Goal: Task Accomplishment & Management: Manage account settings

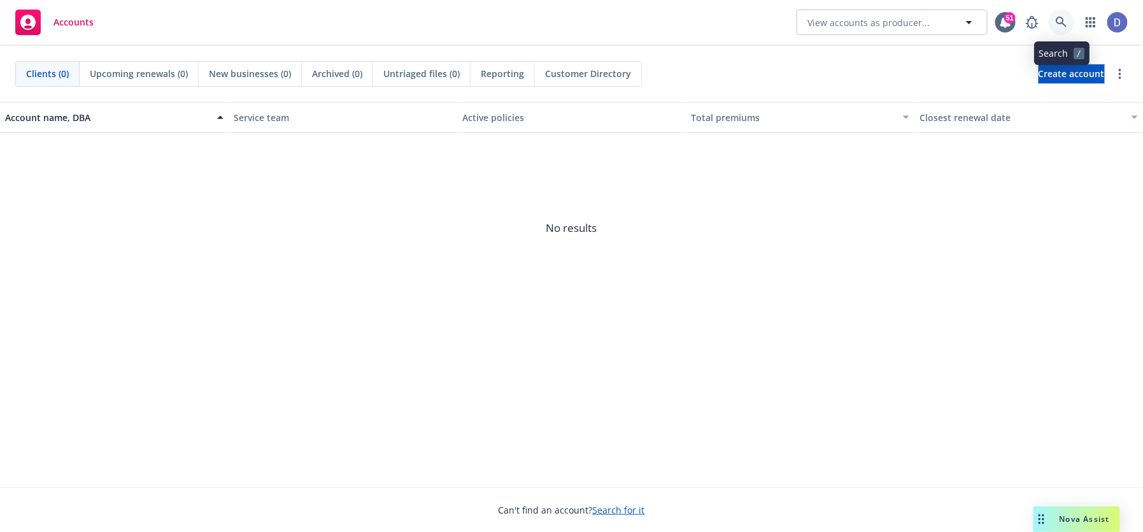
click at [1061, 17] on icon at bounding box center [1061, 22] width 11 height 11
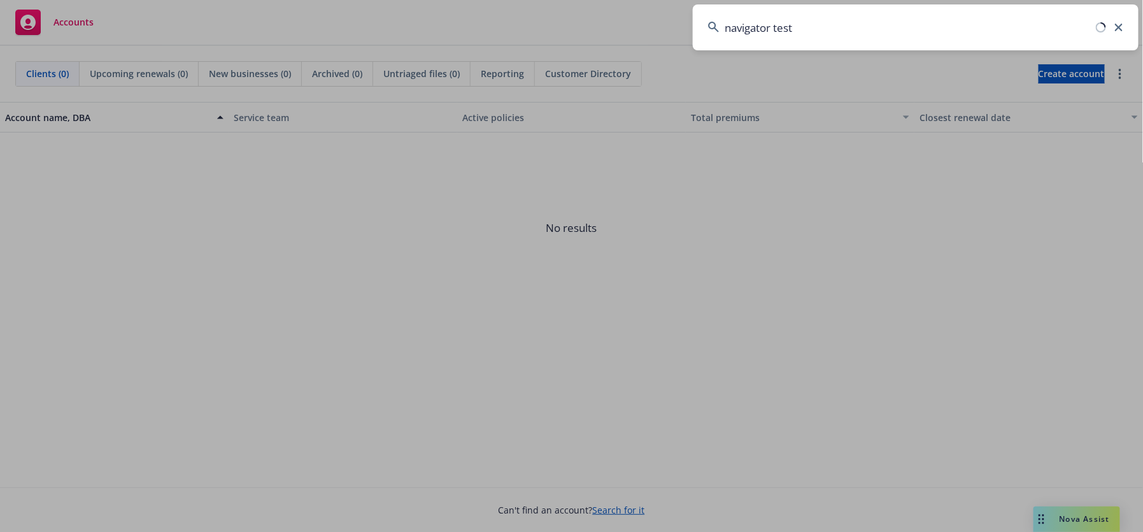
type input "navigator test 2"
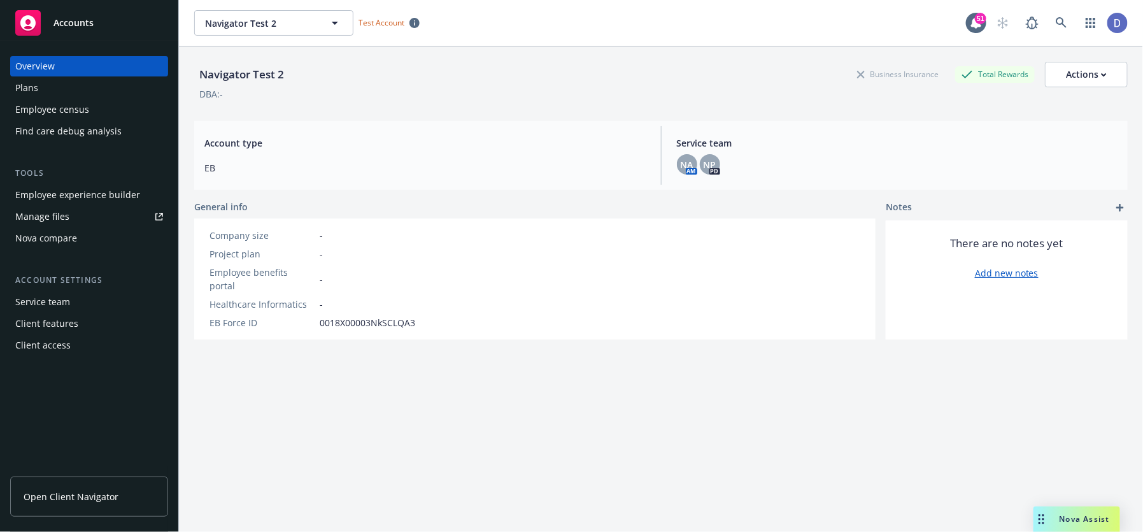
click at [117, 190] on div "Employee experience builder" at bounding box center [77, 195] width 125 height 20
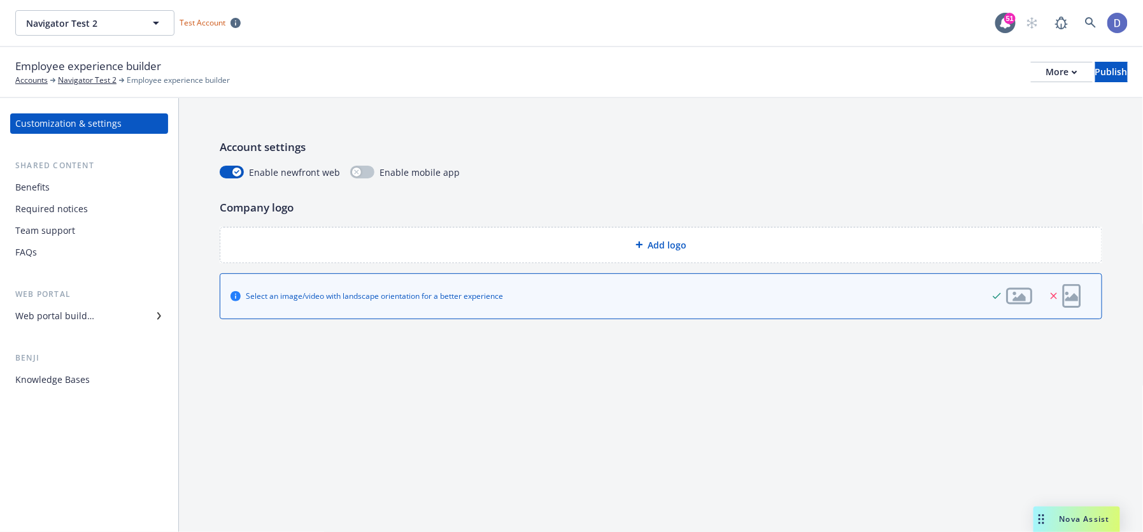
click at [115, 185] on div "Benefits" at bounding box center [89, 187] width 148 height 20
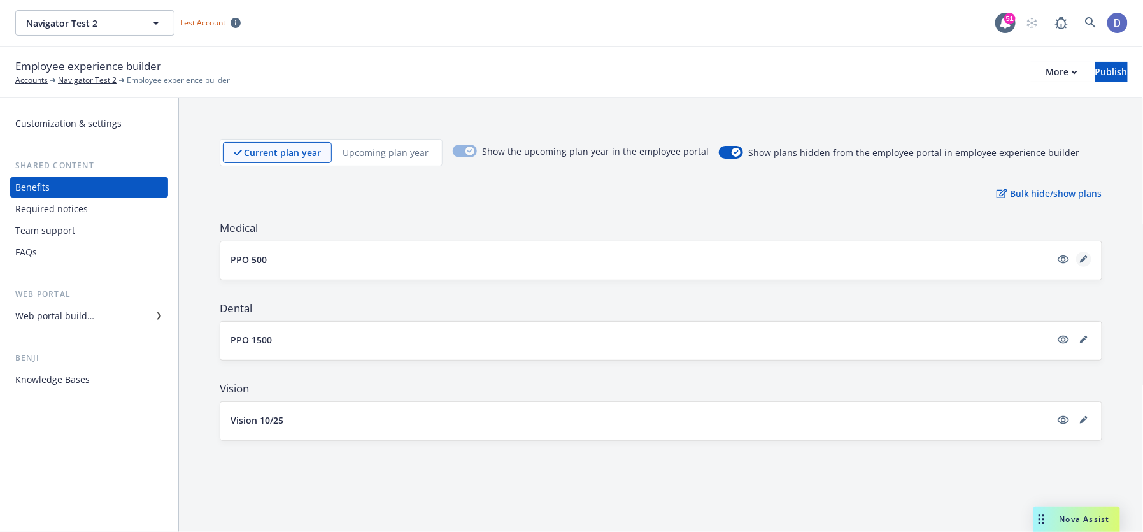
click at [1080, 259] on icon "editPencil" at bounding box center [1084, 259] width 8 height 8
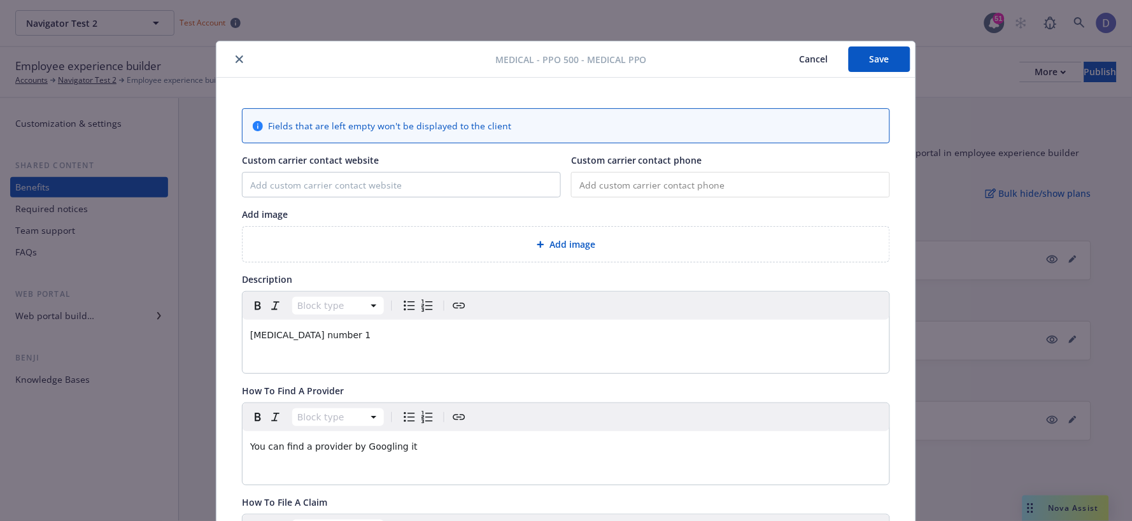
click at [232, 59] on button "close" at bounding box center [239, 59] width 15 height 15
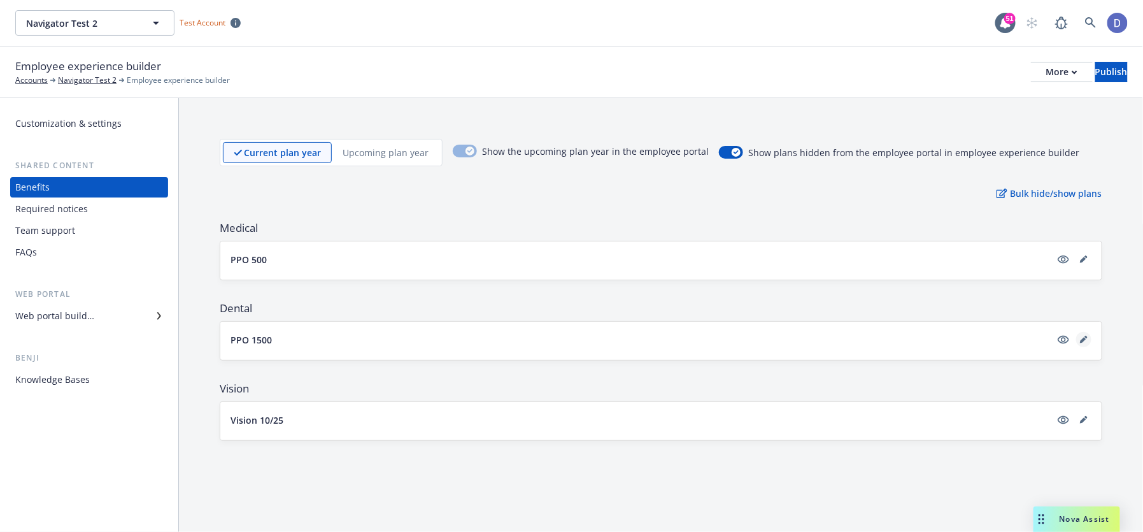
click at [1083, 336] on icon "editPencil" at bounding box center [1084, 340] width 8 height 8
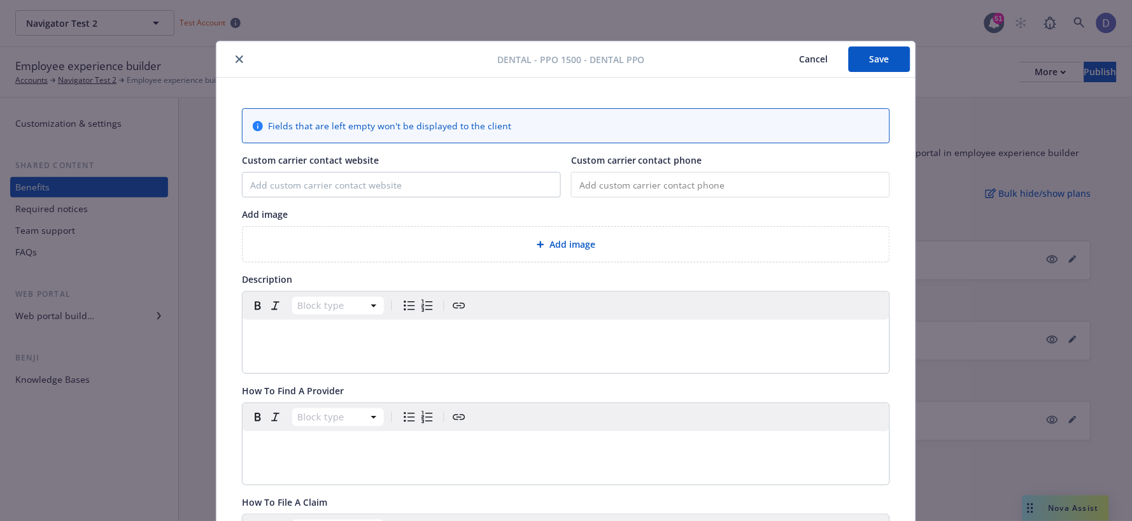
click at [240, 55] on button "close" at bounding box center [239, 59] width 15 height 15
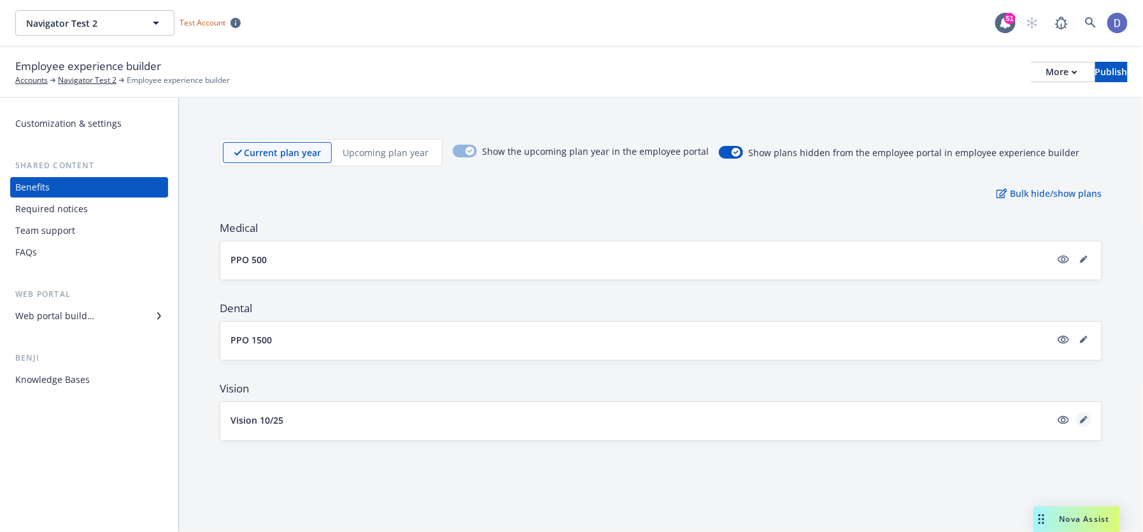
click at [1086, 420] on icon "editPencil" at bounding box center [1084, 420] width 8 height 8
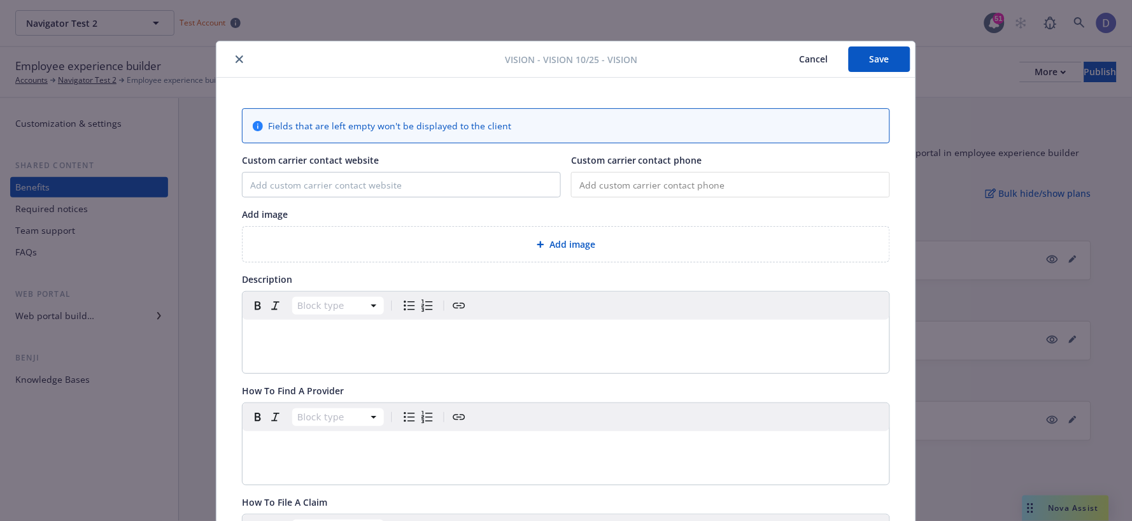
click at [1021, 122] on div "Vision - Vision 10/25 - Vision Cancel Save Fields that are left empty won't be …" at bounding box center [566, 260] width 1132 height 521
click at [232, 50] on div "Vision - Vision 10/25 - Vision Cancel Save" at bounding box center [565, 59] width 699 height 36
click at [236, 56] on icon "close" at bounding box center [240, 59] width 8 height 8
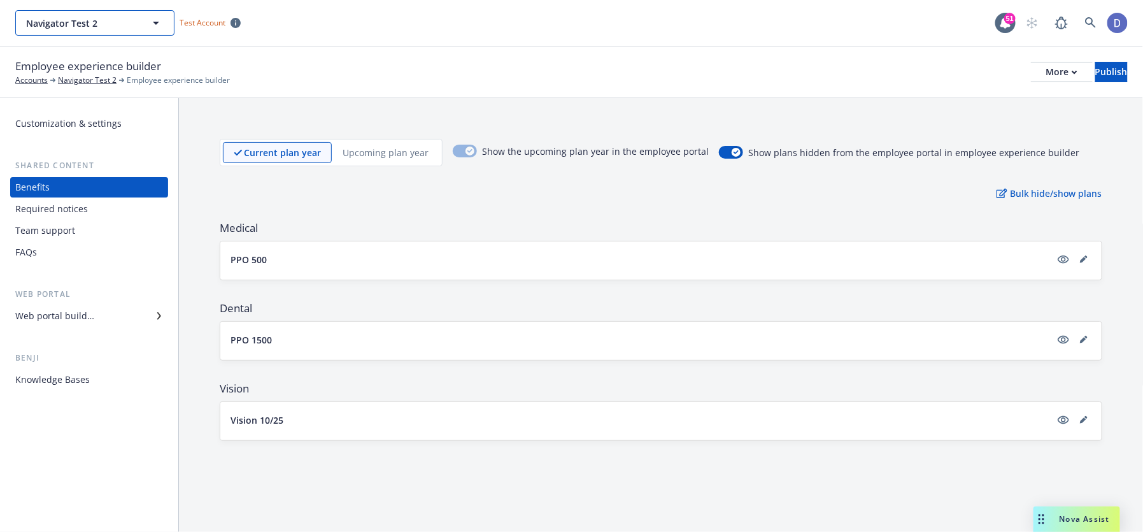
click at [127, 19] on span "Navigator Test 2" at bounding box center [81, 23] width 110 height 13
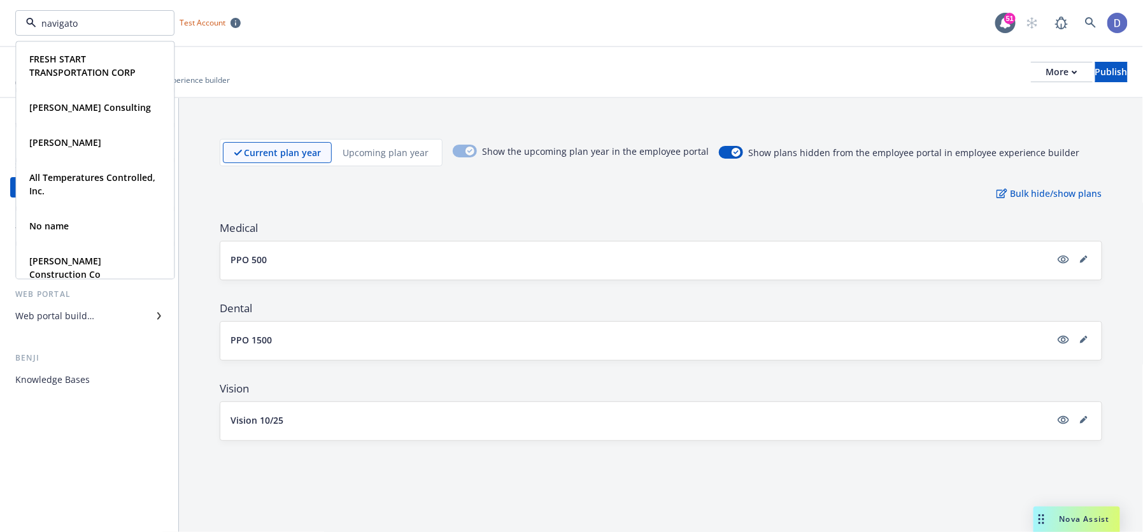
type input "navigator"
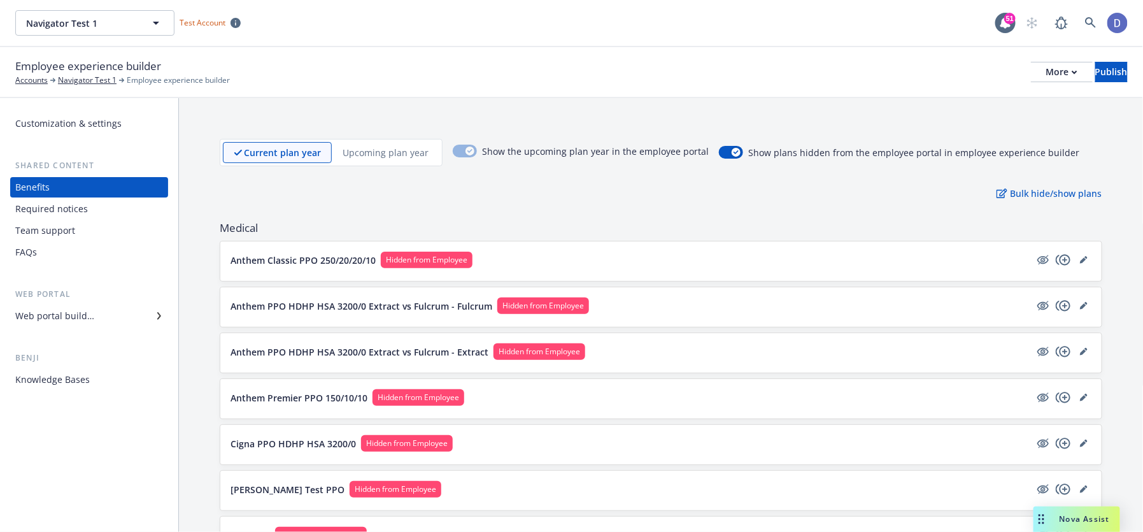
click at [1067, 253] on div at bounding box center [1063, 259] width 56 height 15
click at [1076, 253] on link "editPencil" at bounding box center [1083, 259] width 15 height 15
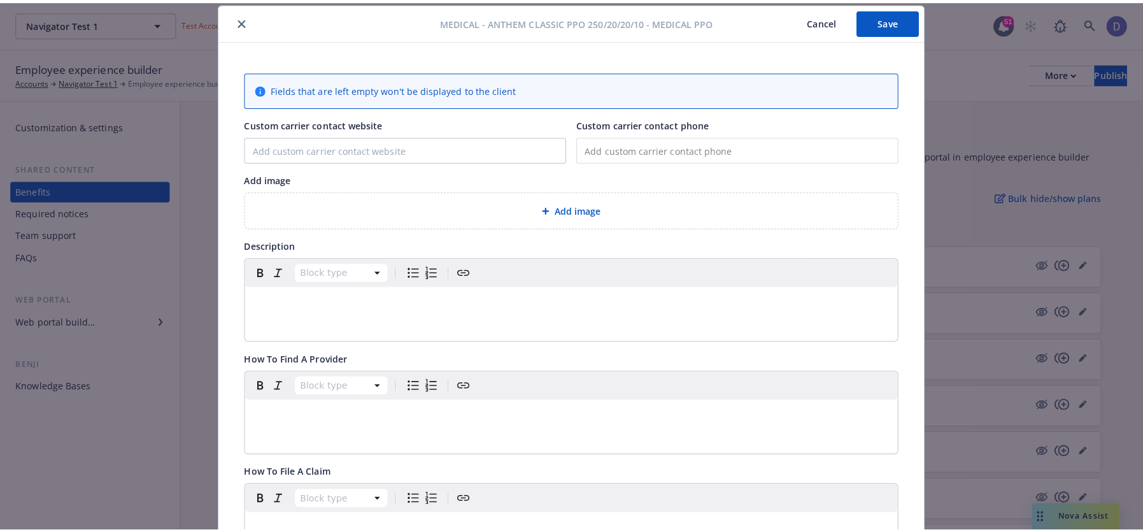
scroll to position [474, 0]
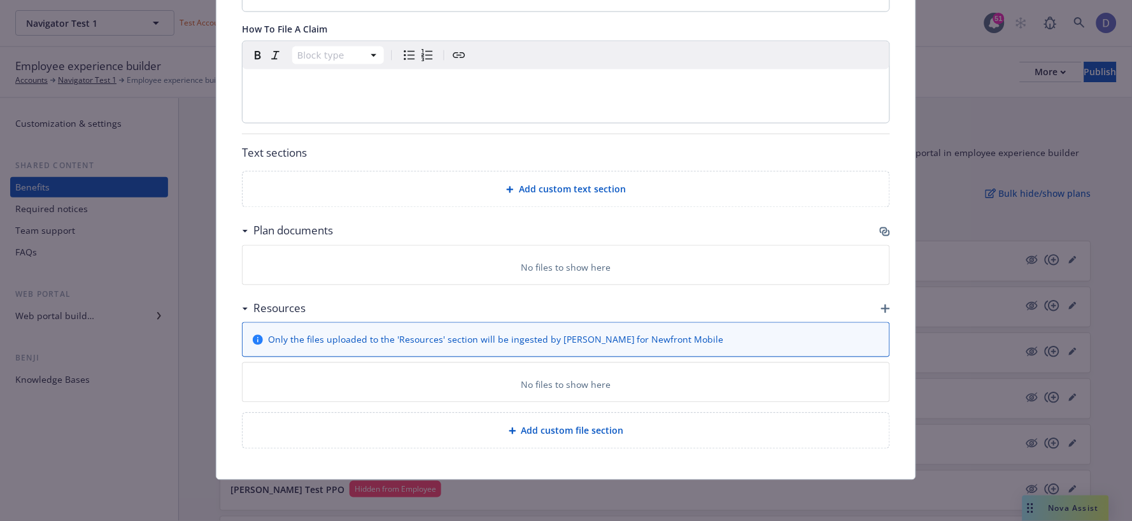
click at [881, 306] on icon "button" at bounding box center [885, 308] width 9 height 9
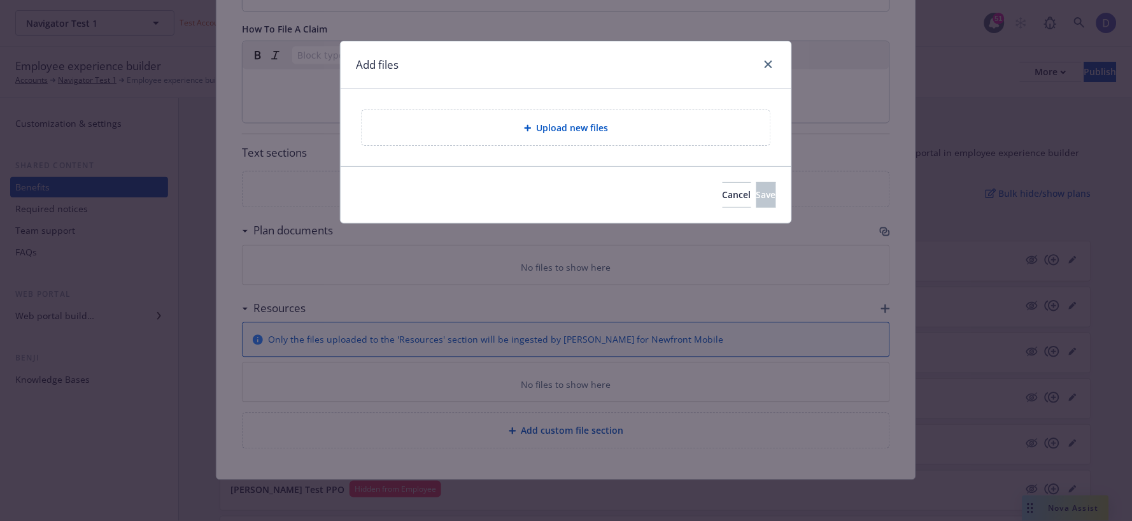
scroll to position [463, 0]
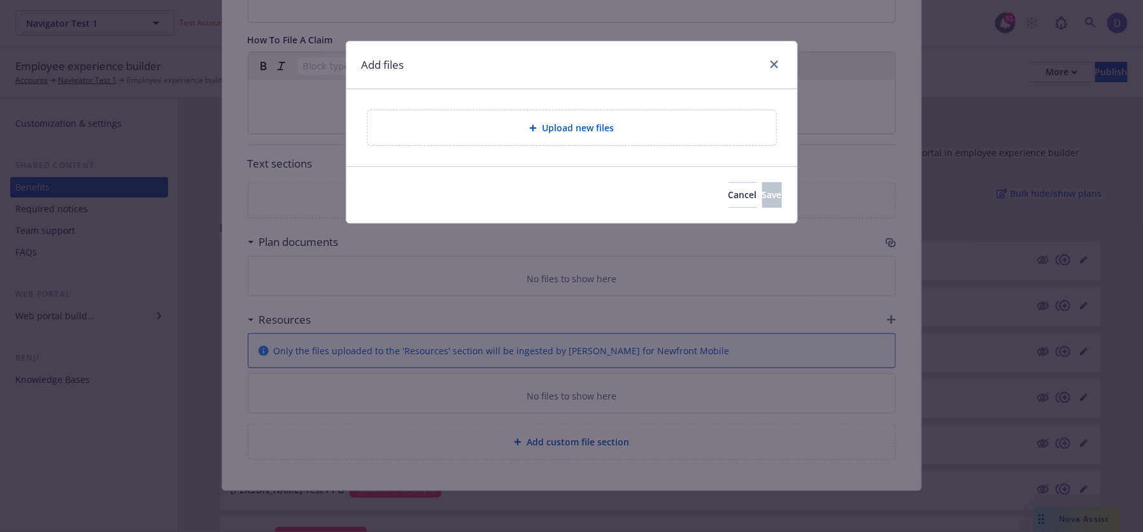
click at [575, 126] on span "Upload new files" at bounding box center [578, 127] width 72 height 13
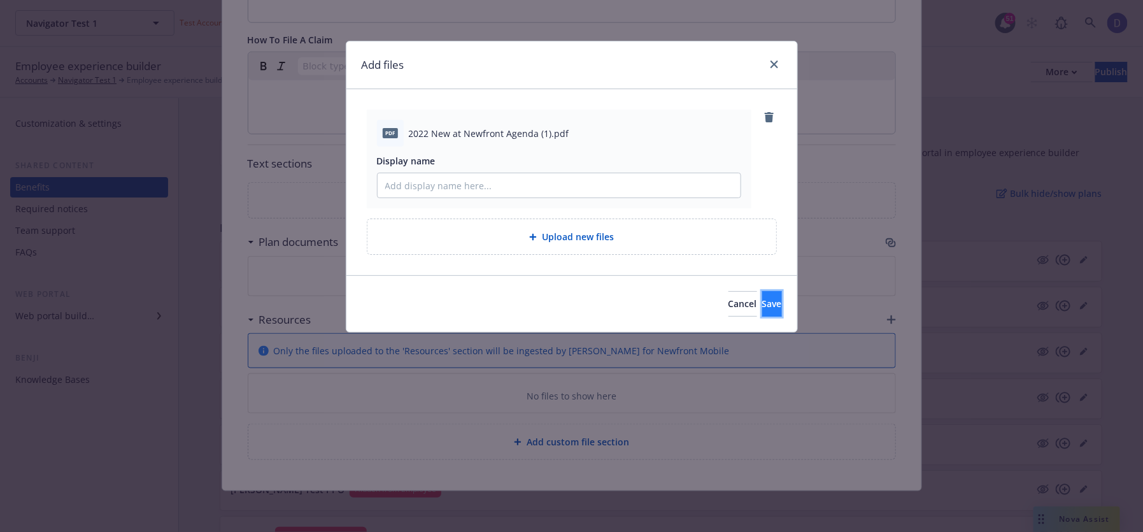
click at [771, 308] on button "Save" at bounding box center [772, 303] width 20 height 25
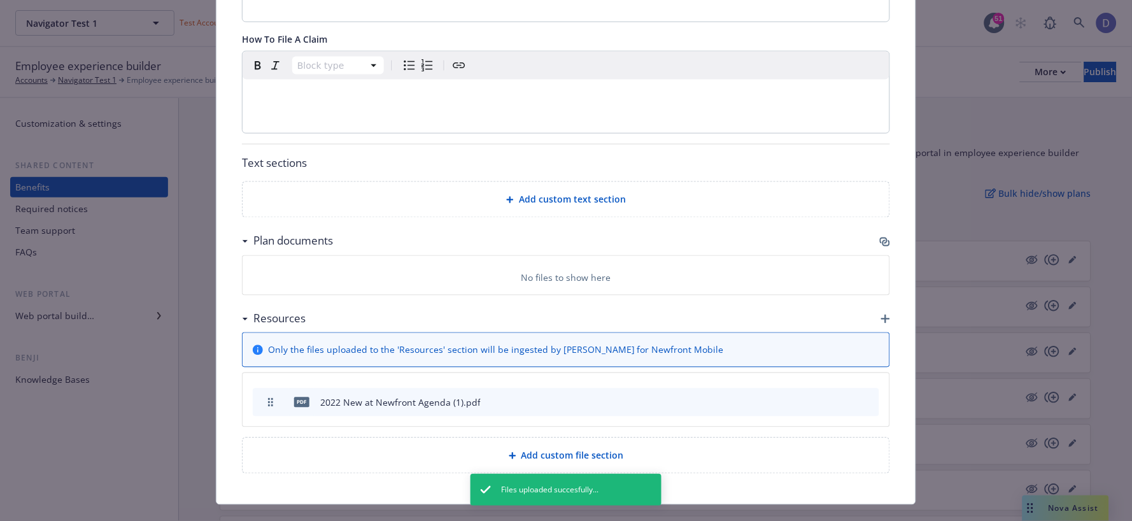
scroll to position [0, 0]
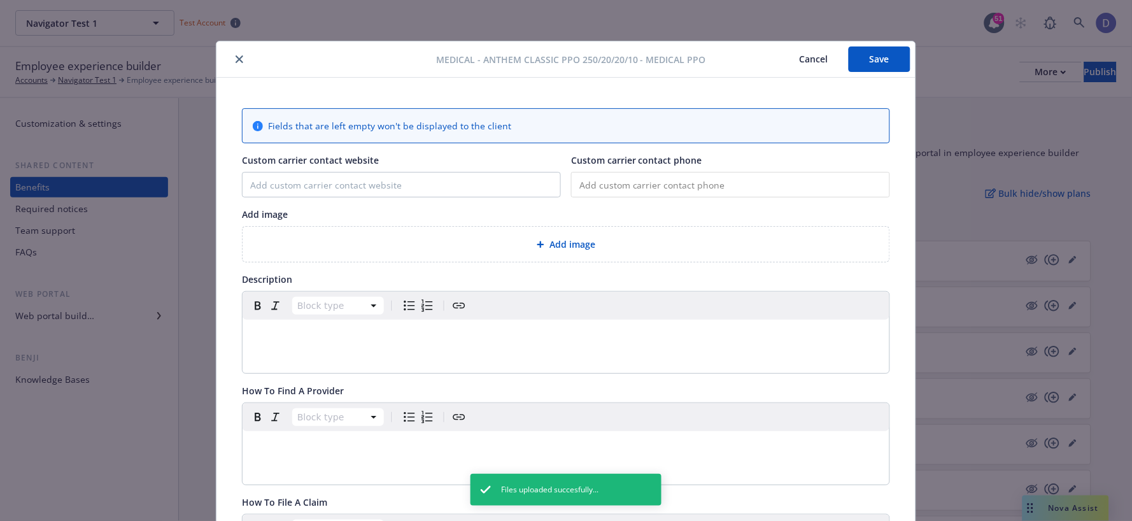
click at [858, 65] on button "Save" at bounding box center [880, 58] width 62 height 25
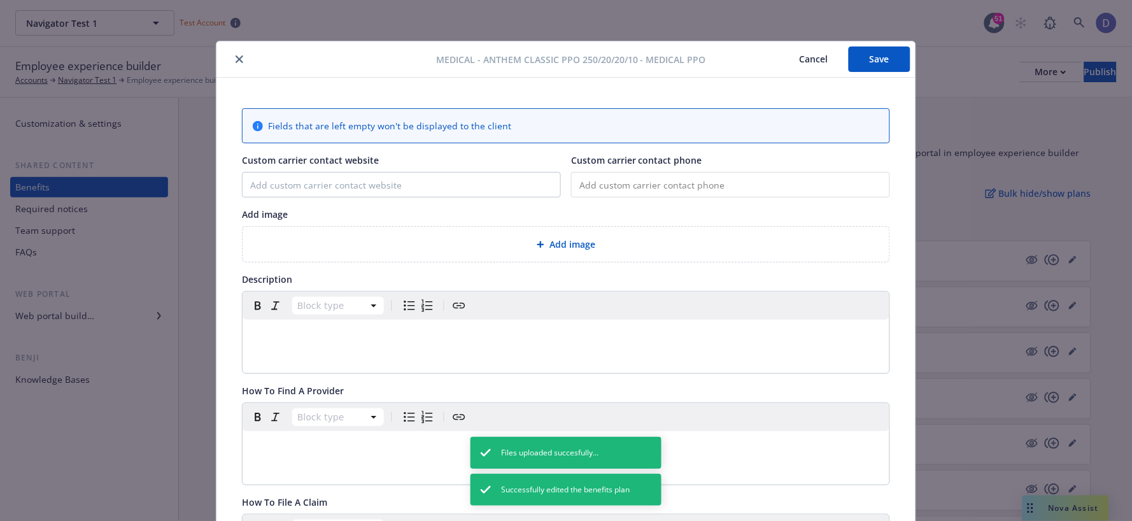
click at [237, 60] on icon "close" at bounding box center [240, 59] width 8 height 8
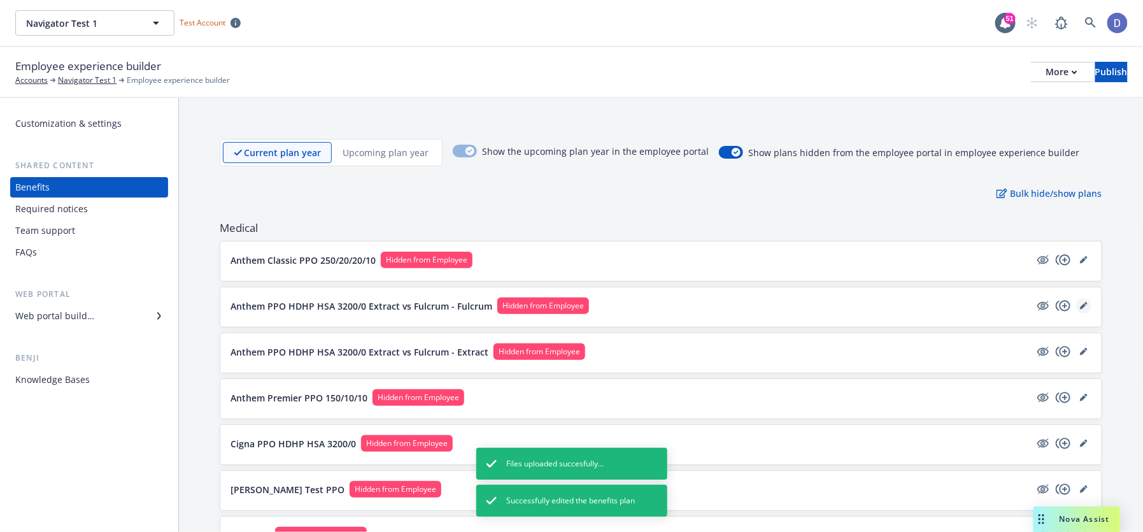
click at [1080, 302] on icon "editPencil" at bounding box center [1084, 306] width 8 height 8
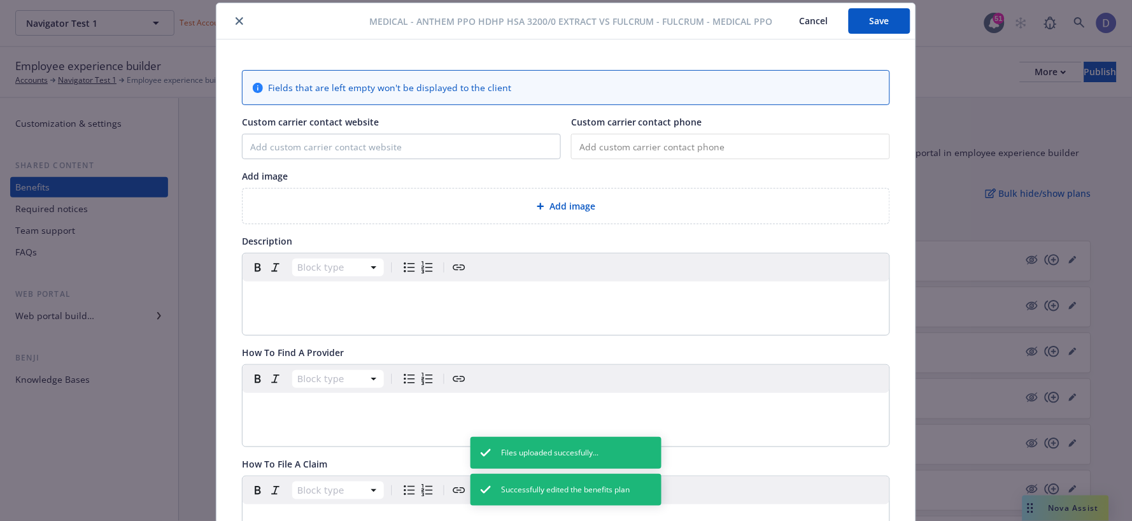
scroll to position [474, 0]
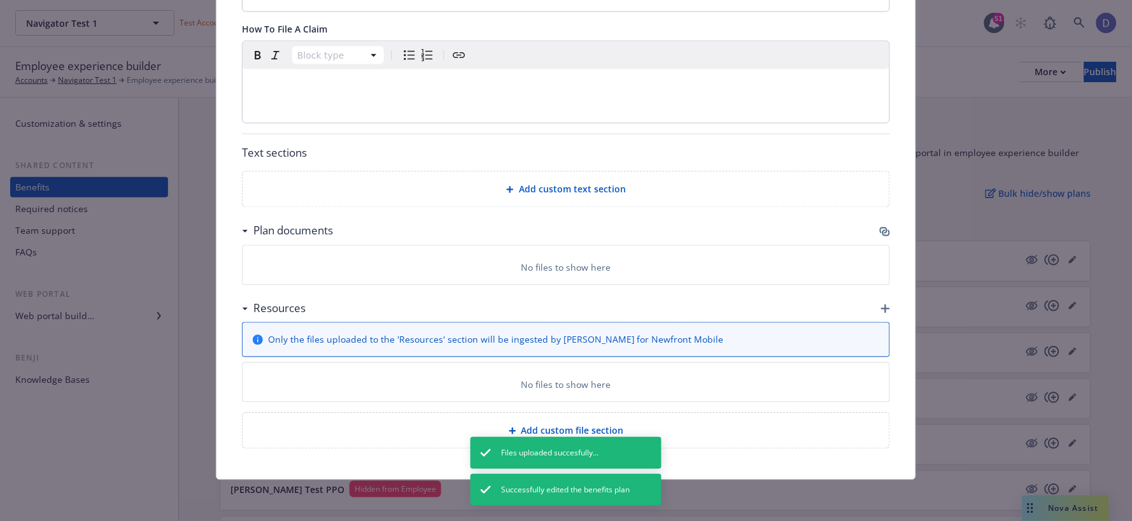
click at [883, 309] on icon "button" at bounding box center [885, 308] width 9 height 9
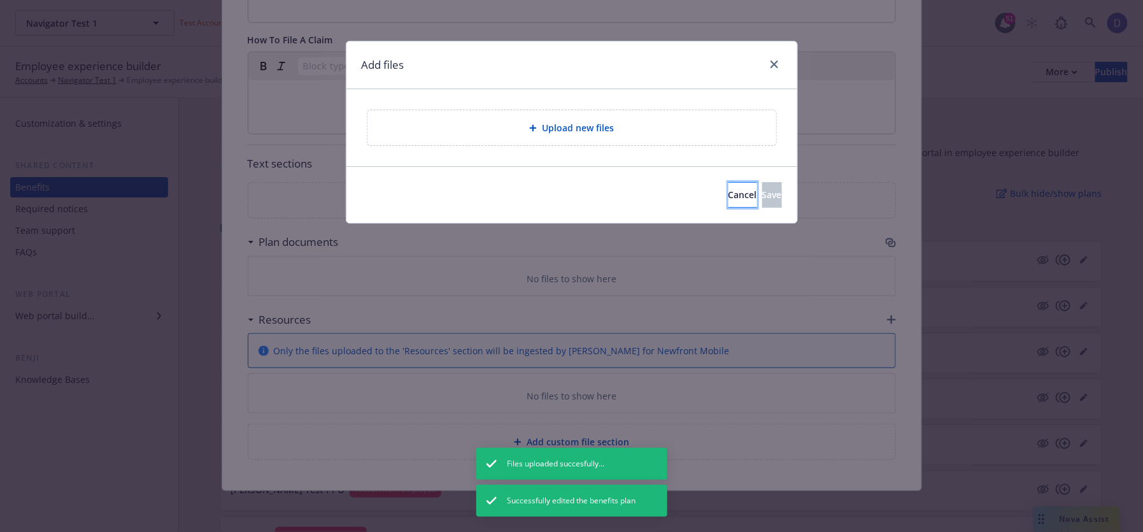
click at [728, 193] on span "Cancel" at bounding box center [742, 194] width 29 height 12
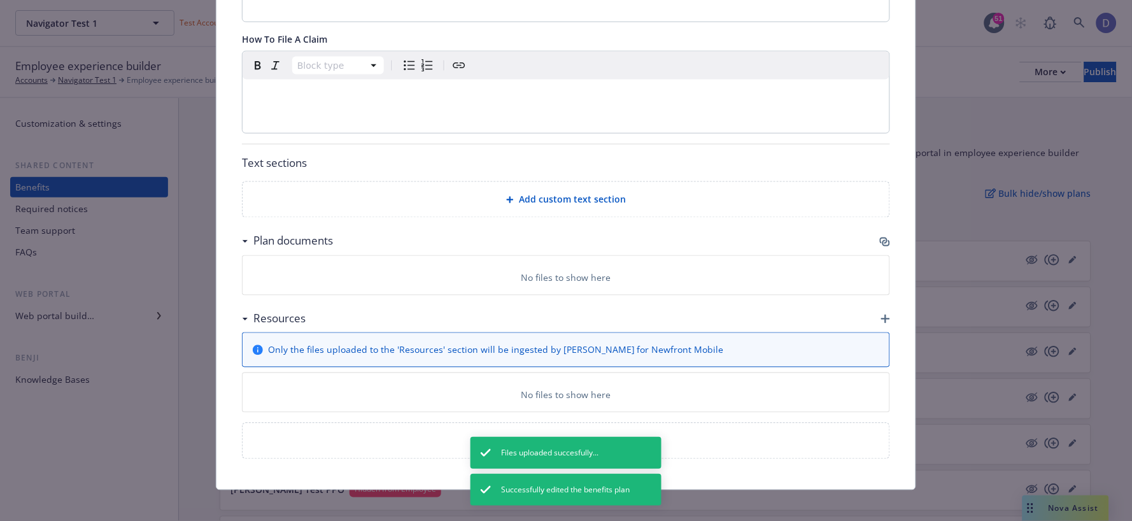
click at [881, 316] on icon "button" at bounding box center [885, 319] width 9 height 9
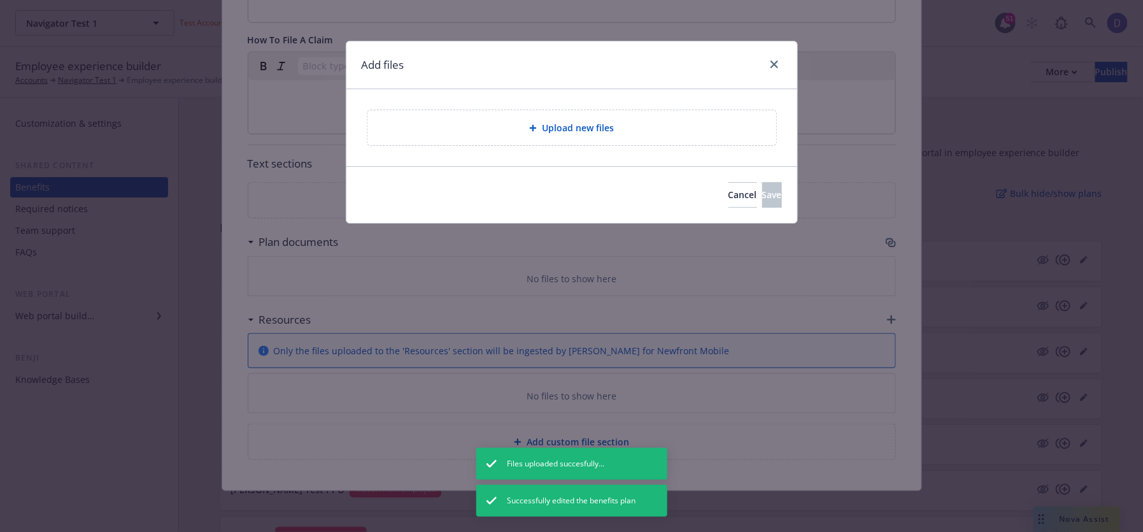
click at [677, 145] on div "Upload new files" at bounding box center [571, 127] width 409 height 35
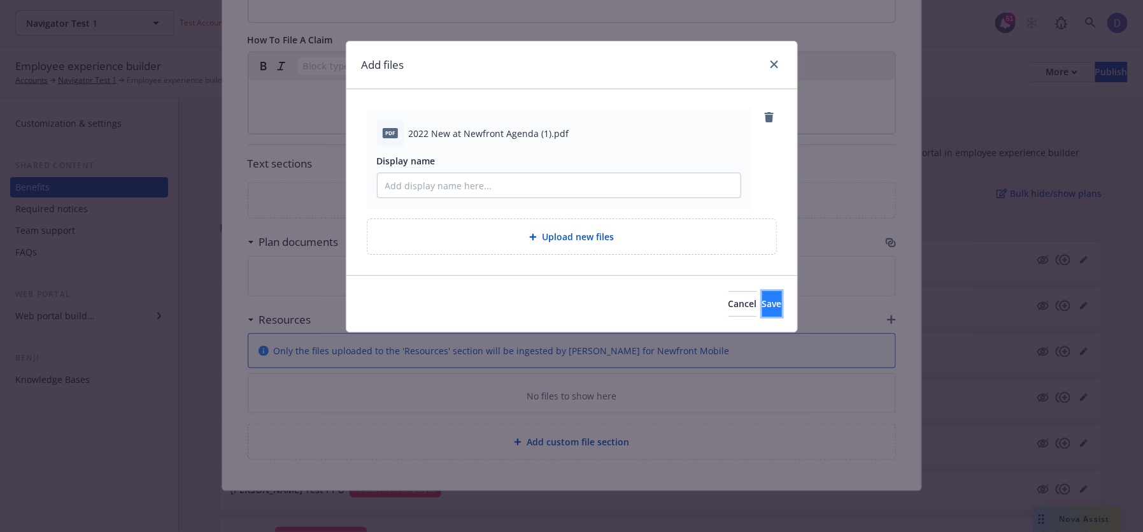
click at [764, 300] on button "Save" at bounding box center [772, 303] width 20 height 25
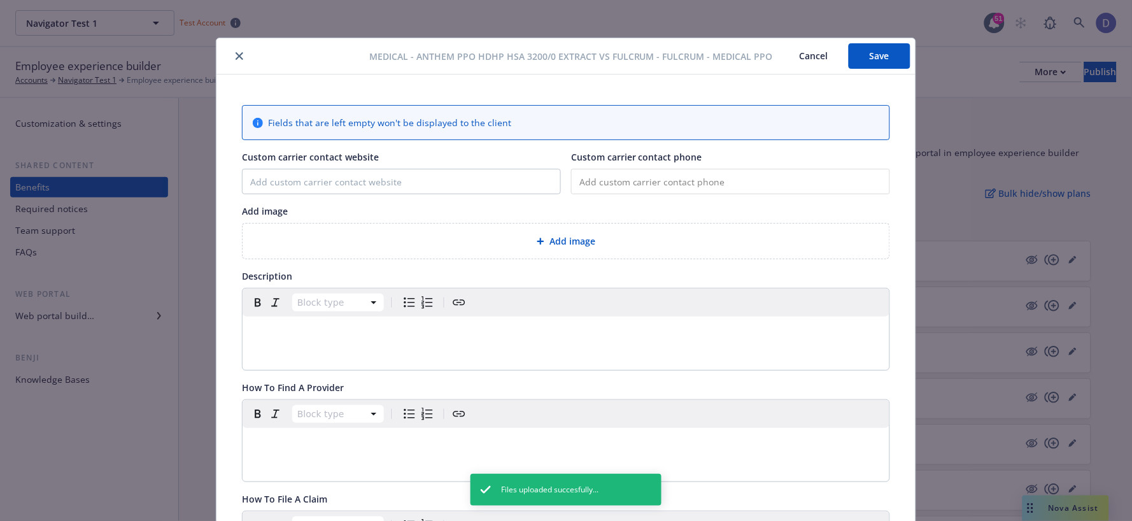
scroll to position [0, 0]
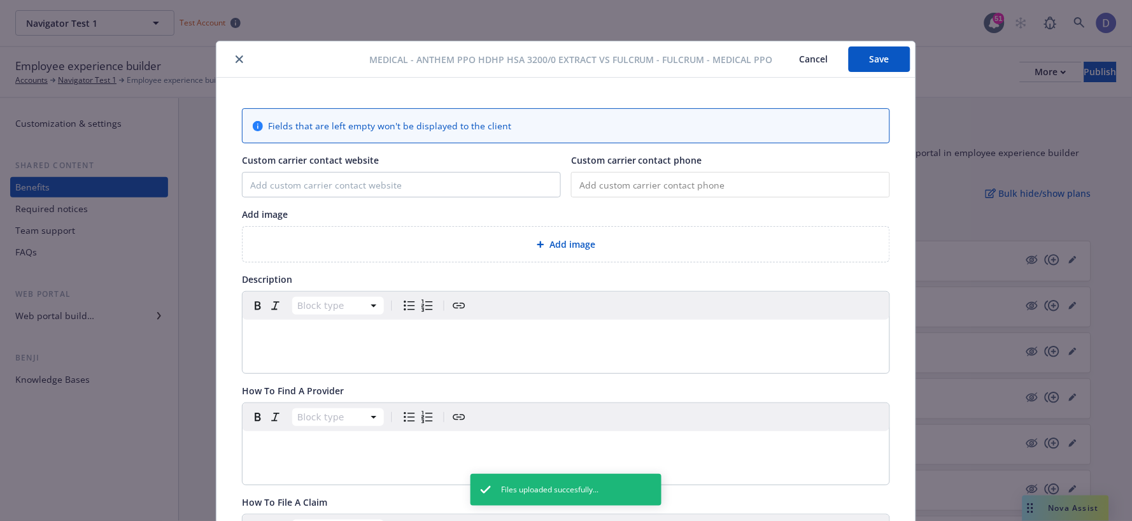
click at [868, 64] on button "Save" at bounding box center [880, 58] width 62 height 25
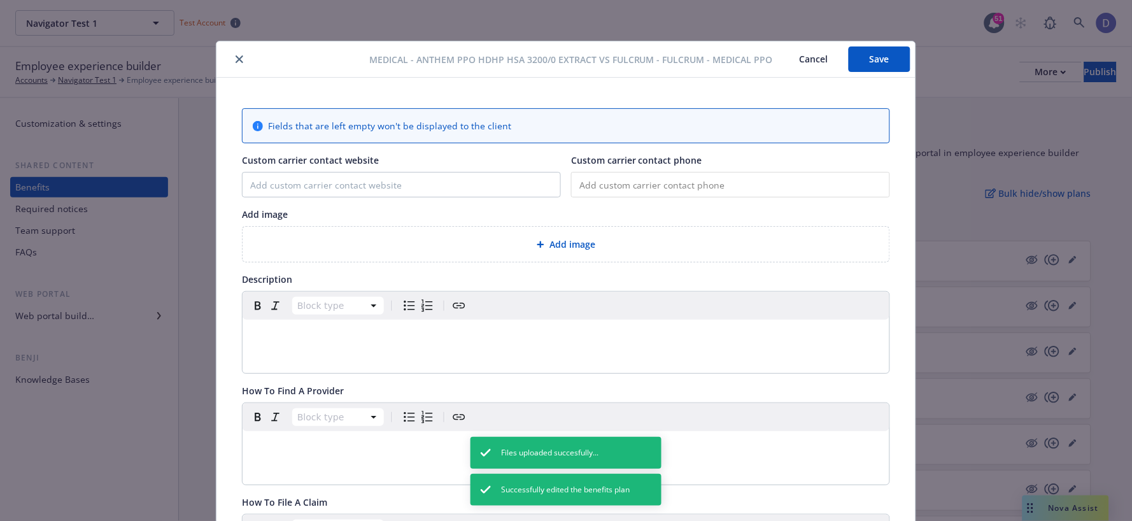
click at [236, 73] on div "Medical - Anthem PPO HDHP HSA 3200/0 Extract vs Fulcrum - Fulcrum - Medical PPO…" at bounding box center [565, 59] width 699 height 36
click at [240, 55] on button "close" at bounding box center [239, 59] width 15 height 15
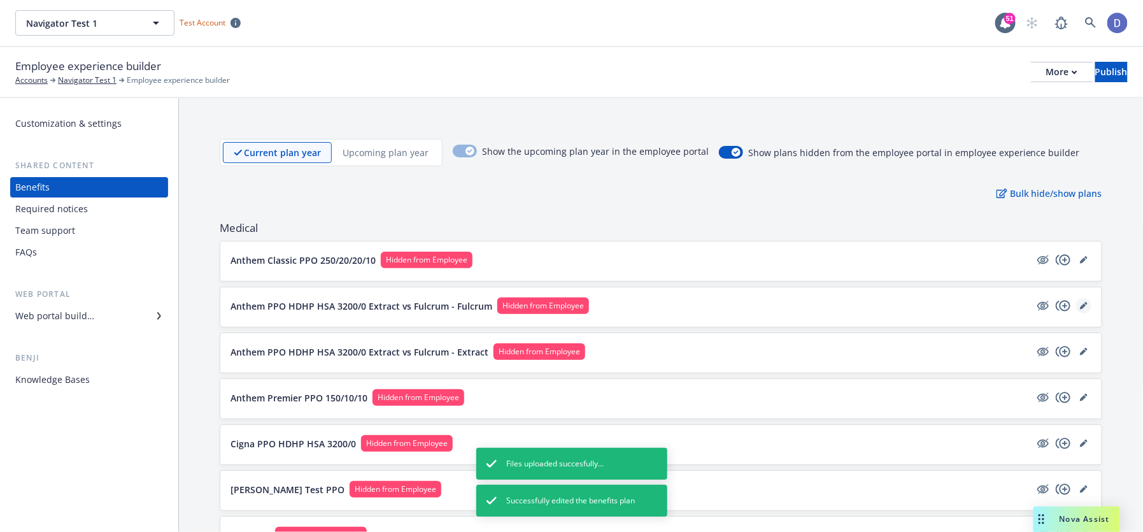
click at [1080, 306] on link "editPencil" at bounding box center [1083, 305] width 15 height 15
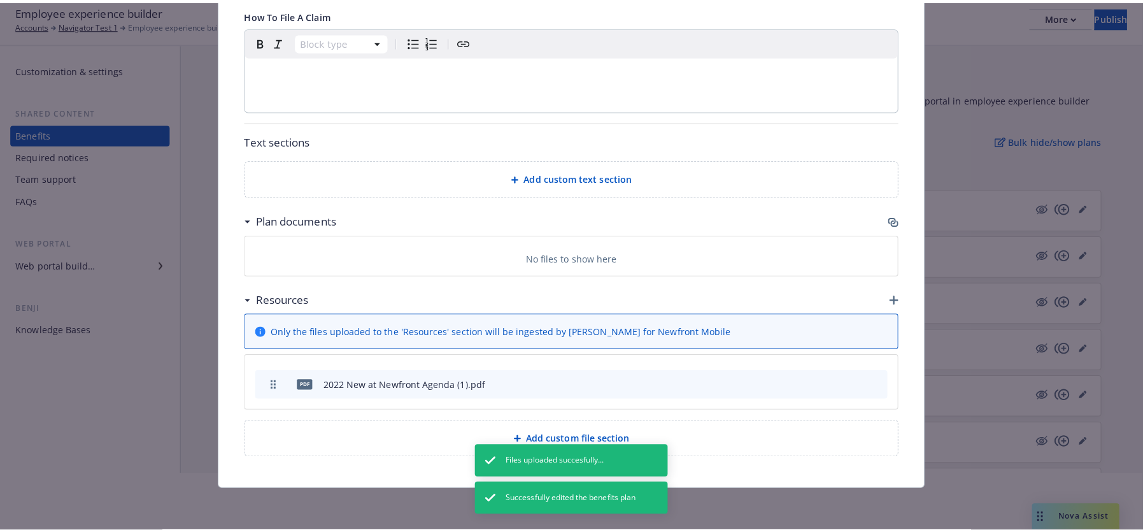
scroll to position [85, 0]
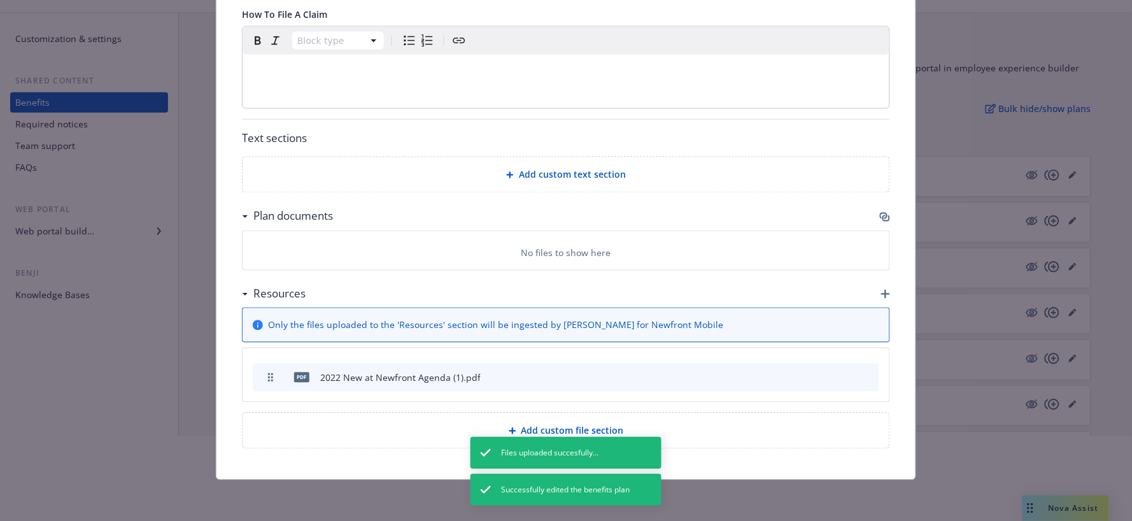
click at [881, 290] on icon "button" at bounding box center [885, 294] width 9 height 9
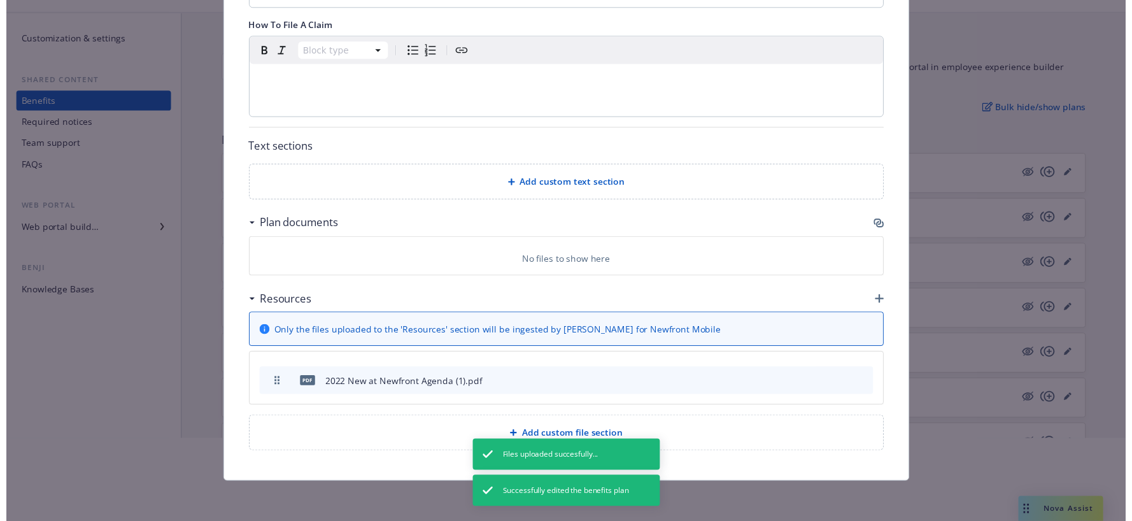
scroll to position [478, 0]
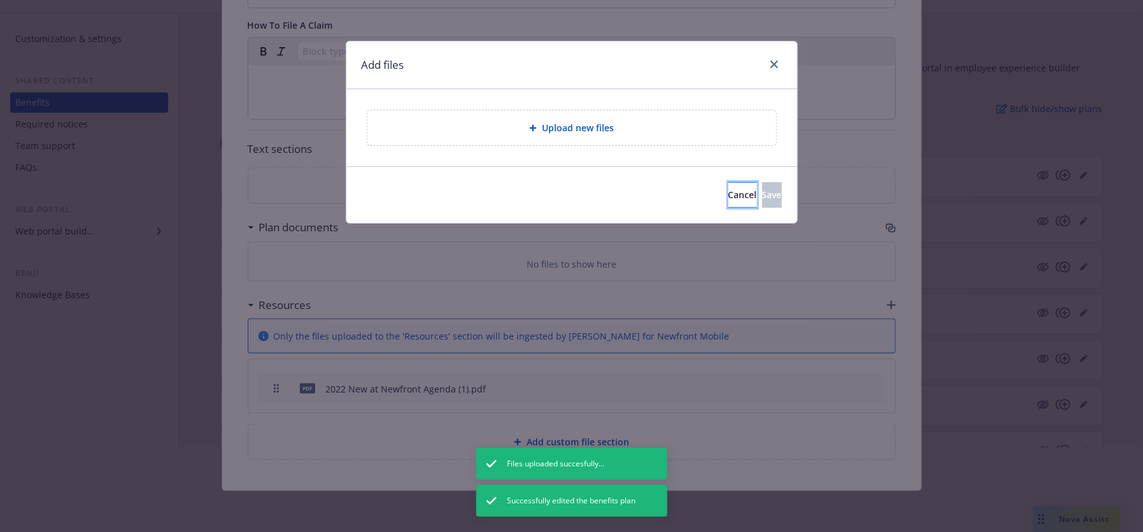
click at [728, 194] on span "Cancel" at bounding box center [742, 194] width 29 height 12
